Goal: Find specific page/section: Locate item on page

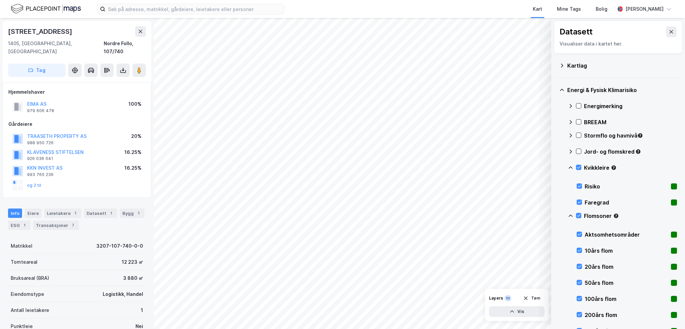
scroll to position [81, 0]
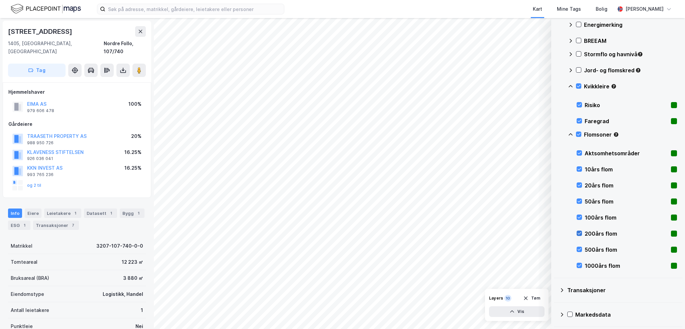
click at [581, 233] on icon at bounding box center [579, 233] width 5 height 5
click at [578, 247] on icon at bounding box center [579, 249] width 5 height 5
click at [580, 265] on icon at bounding box center [580, 265] width 4 height 2
click at [578, 216] on icon at bounding box center [579, 217] width 5 height 5
click at [578, 199] on icon at bounding box center [579, 201] width 5 height 5
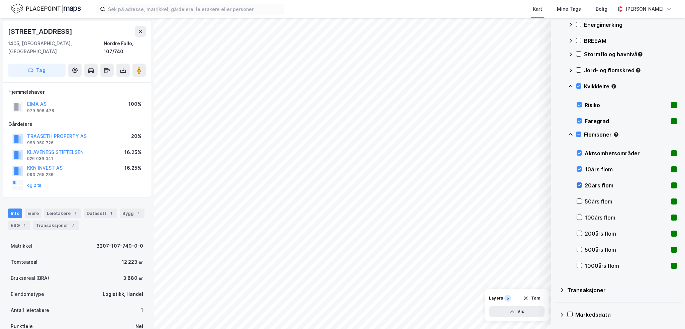
click at [578, 184] on icon at bounding box center [579, 185] width 5 height 5
click at [578, 167] on icon at bounding box center [579, 169] width 5 height 5
click at [580, 153] on icon at bounding box center [579, 152] width 5 height 5
